Goal: Browse casually: Explore the website without a specific task or goal

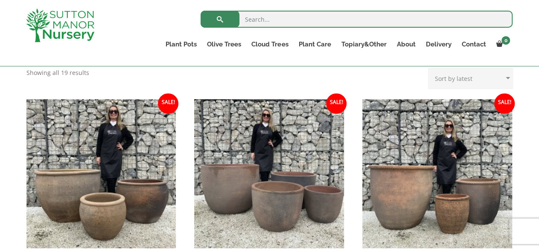
scroll to position [323, 0]
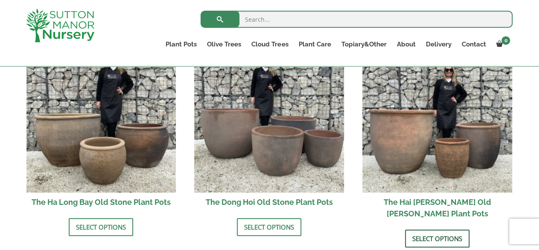
click at [433, 230] on link "Select options" at bounding box center [437, 239] width 64 height 18
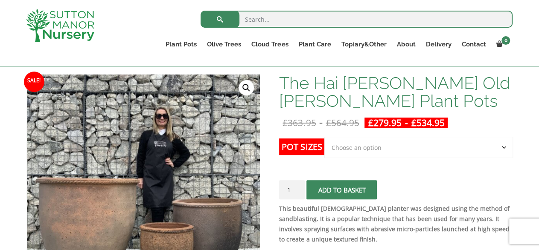
scroll to position [131, 0]
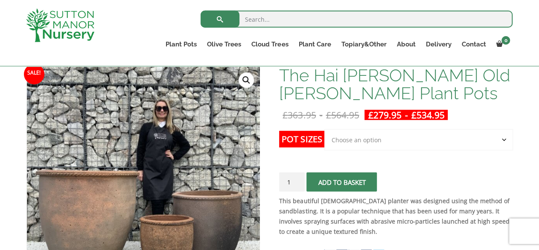
click at [324, 129] on select "Choose an option Click here to buy the 3rd to Largest Pot In The Picture Click …" at bounding box center [418, 139] width 188 height 21
select select "Click here to buy the Largest pot In The Picture"
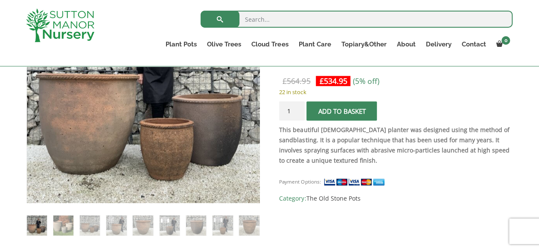
scroll to position [197, 0]
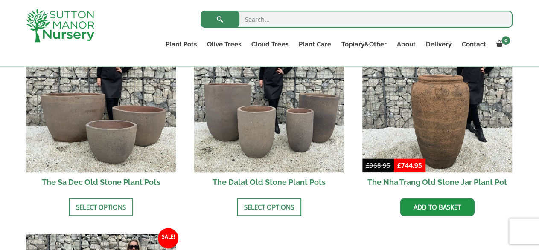
scroll to position [568, 0]
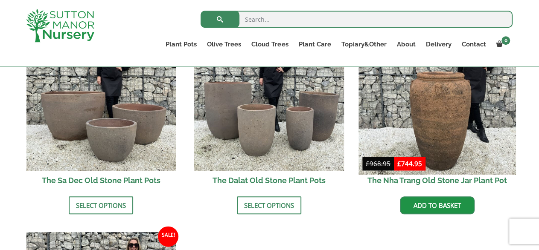
click at [429, 99] on img at bounding box center [436, 96] width 157 height 157
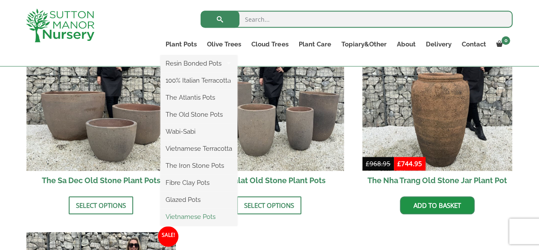
click at [184, 218] on link "Vietnamese Pots" at bounding box center [198, 217] width 77 height 13
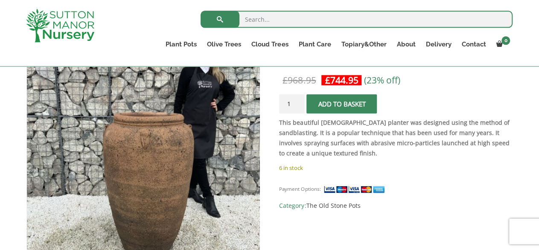
scroll to position [164, 0]
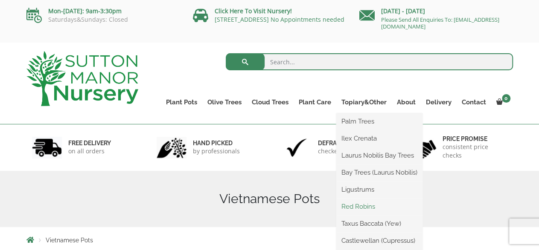
click at [355, 203] on link "Red Robins" at bounding box center [379, 206] width 86 height 13
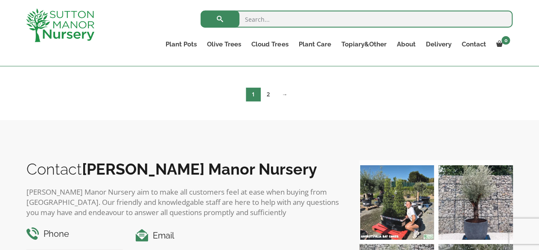
scroll to position [520, 0]
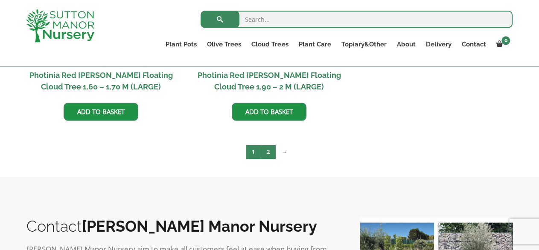
click at [270, 147] on link "2" at bounding box center [268, 152] width 15 height 14
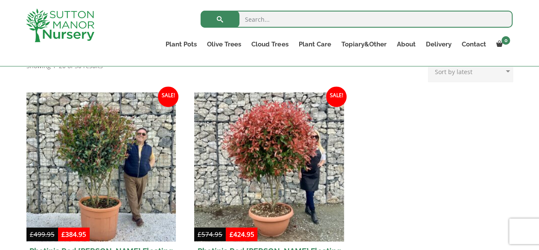
scroll to position [347, 0]
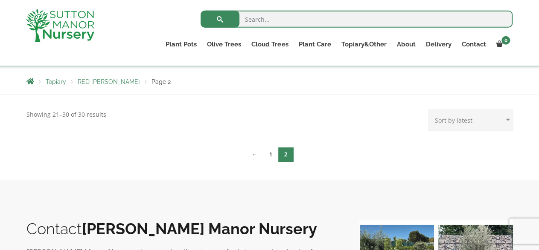
scroll to position [134, 0]
